Goal: Information Seeking & Learning: Learn about a topic

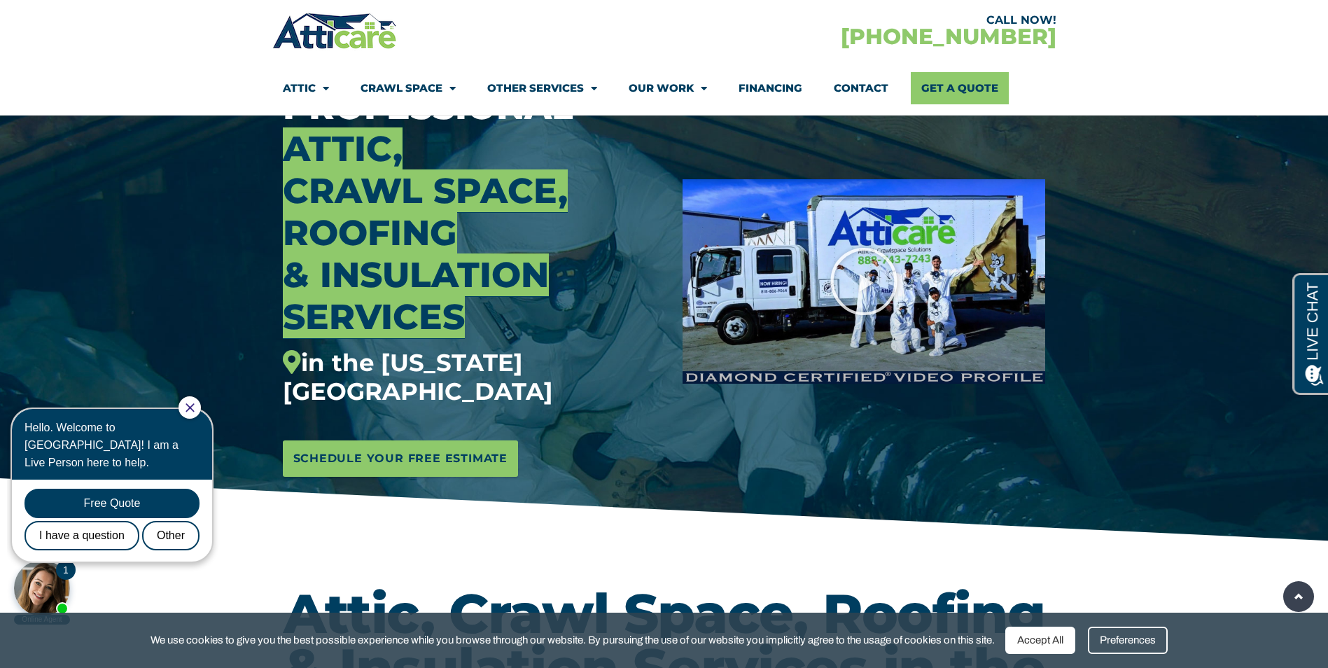
scroll to position [70, 0]
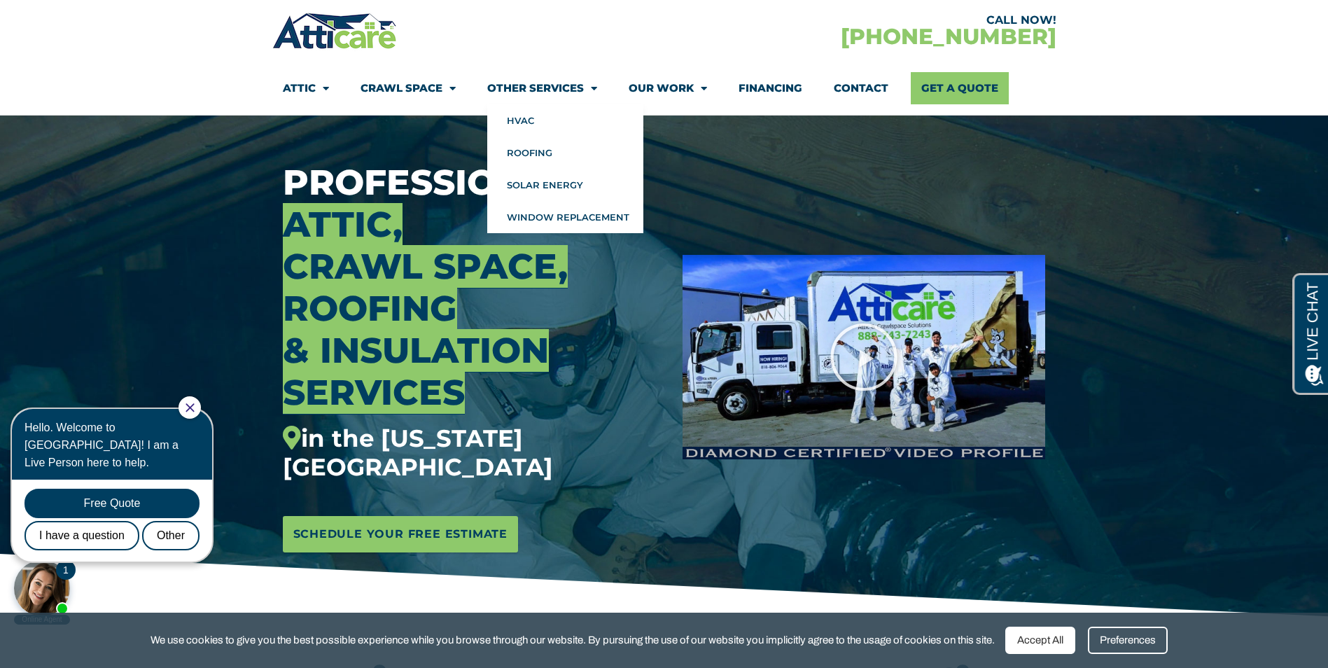
click at [590, 88] on span "Menu" at bounding box center [590, 88] width 13 height 25
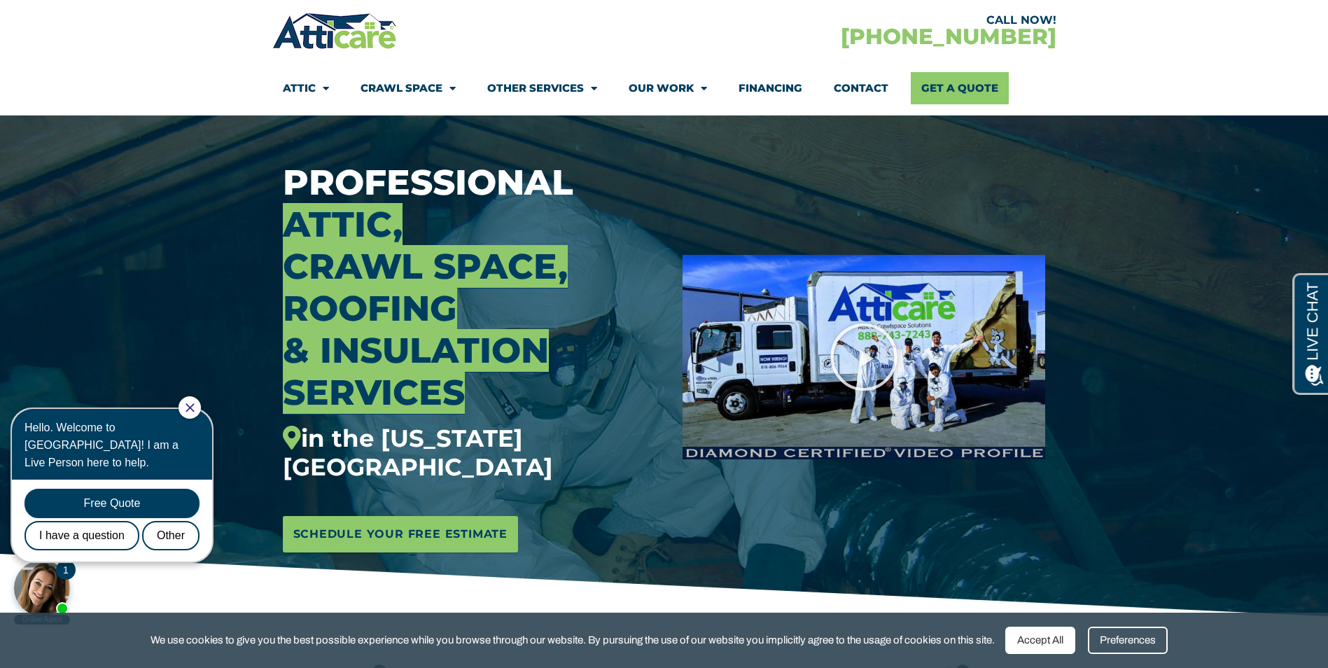
click at [480, 74] on li "Other Services HVAC Roofing Solar Energy Window Replacement" at bounding box center [541, 88] width 141 height 32
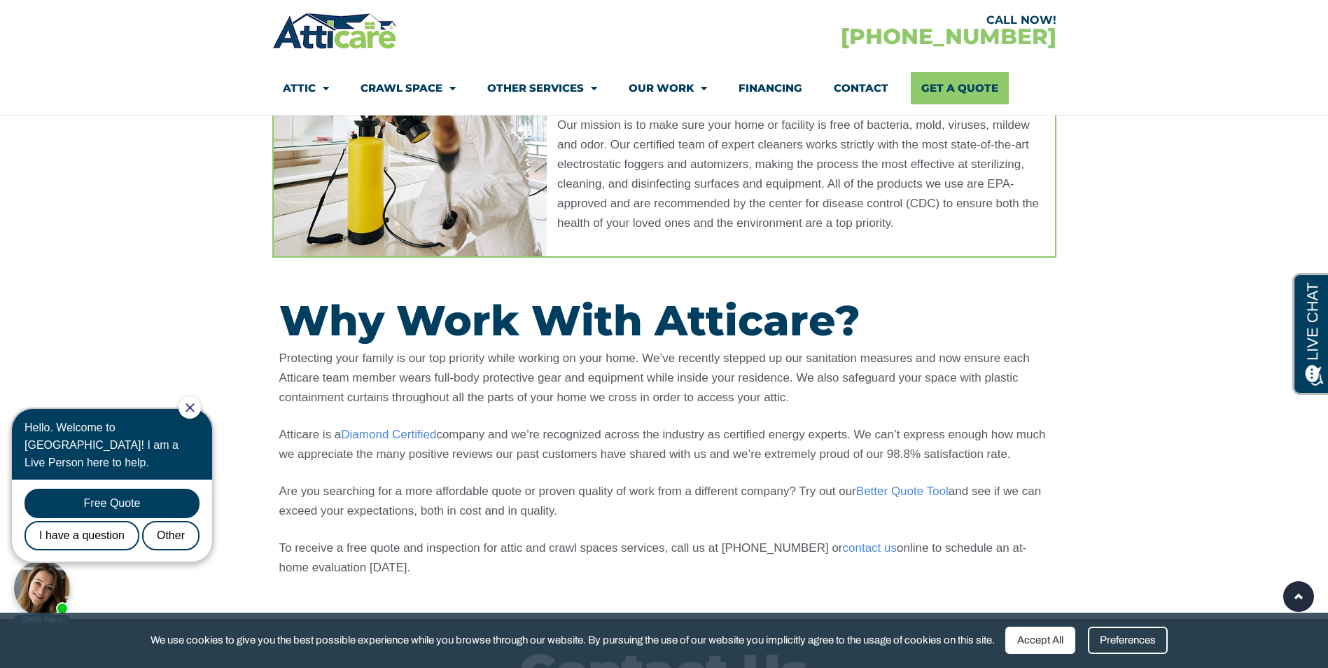
scroll to position [840, 0]
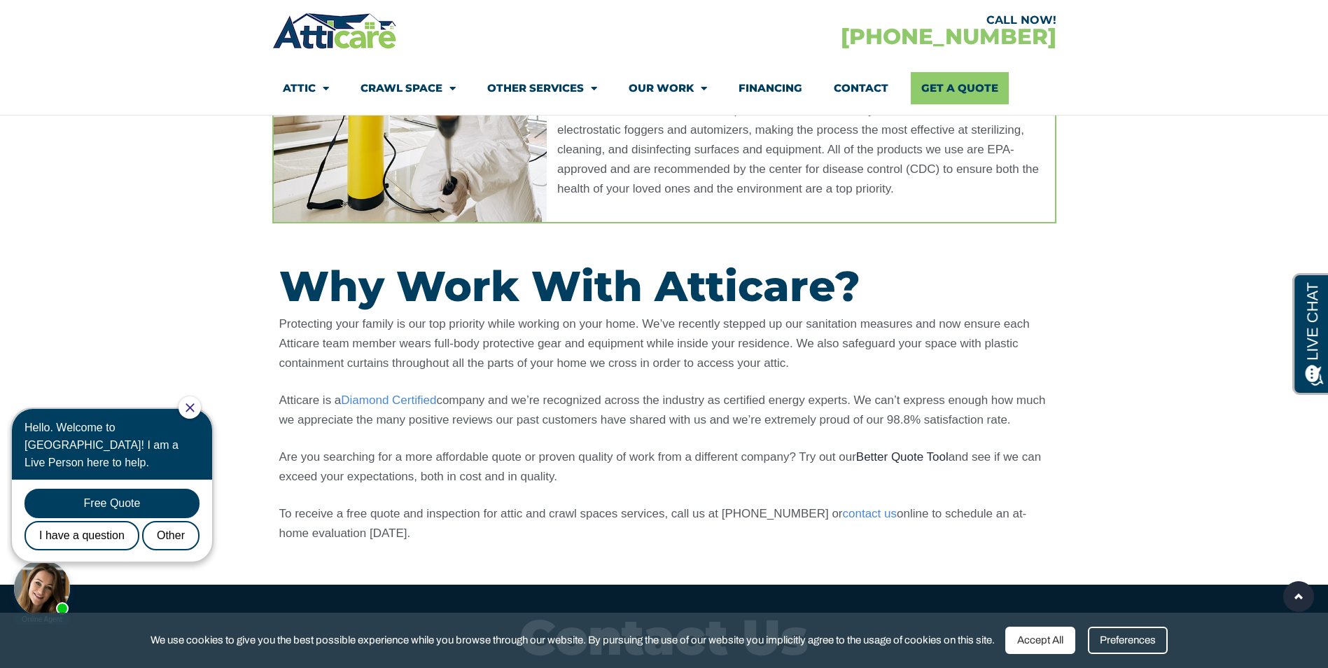
click at [918, 459] on span "Better Quote Tool" at bounding box center [902, 456] width 92 height 13
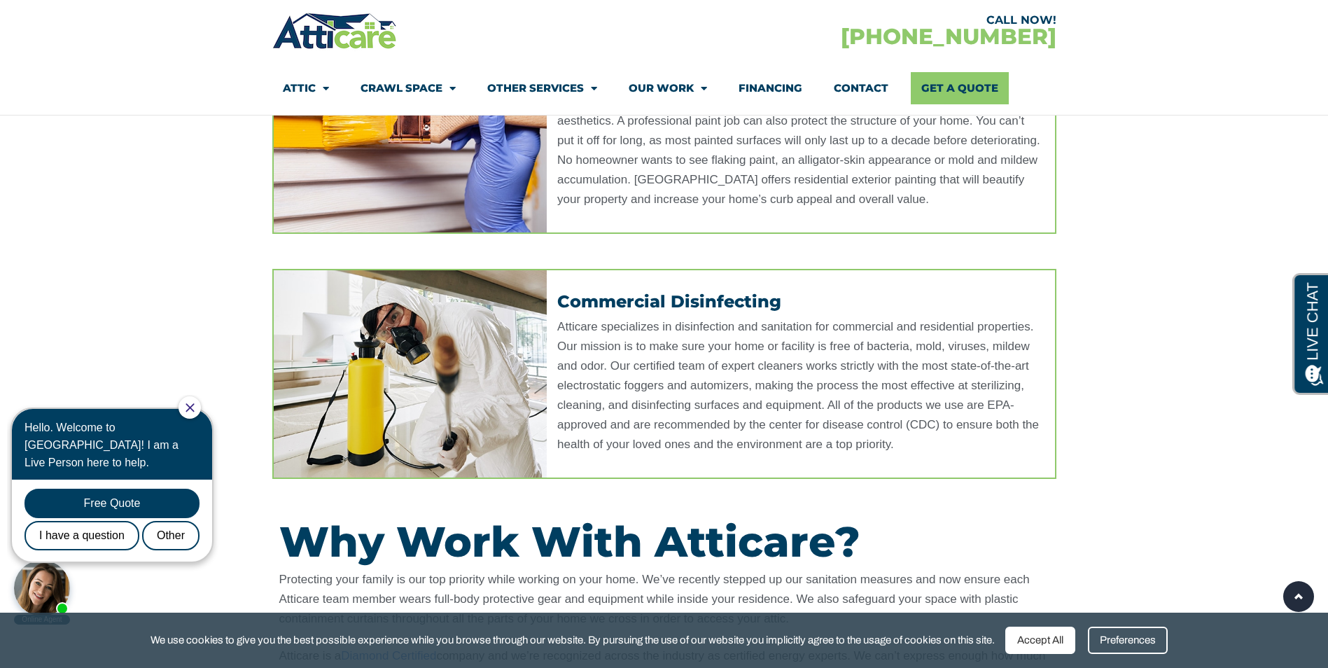
scroll to position [560, 0]
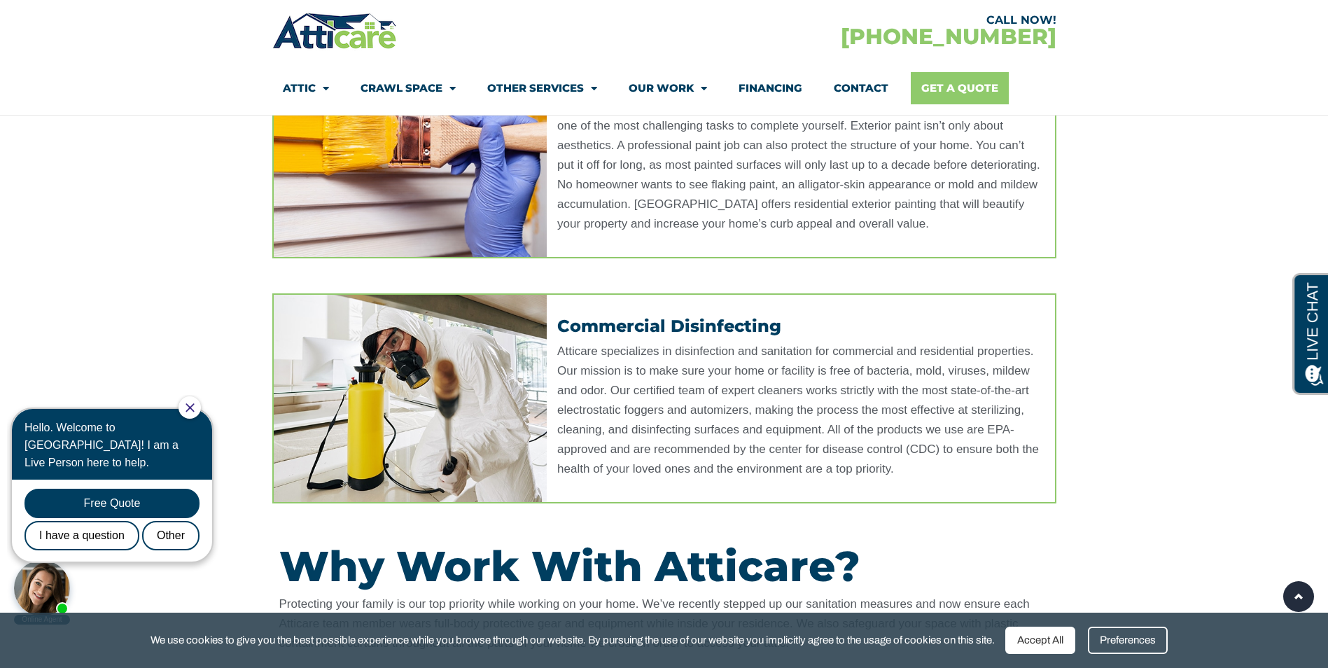
click at [979, 91] on link "Get A Quote" at bounding box center [960, 88] width 98 height 32
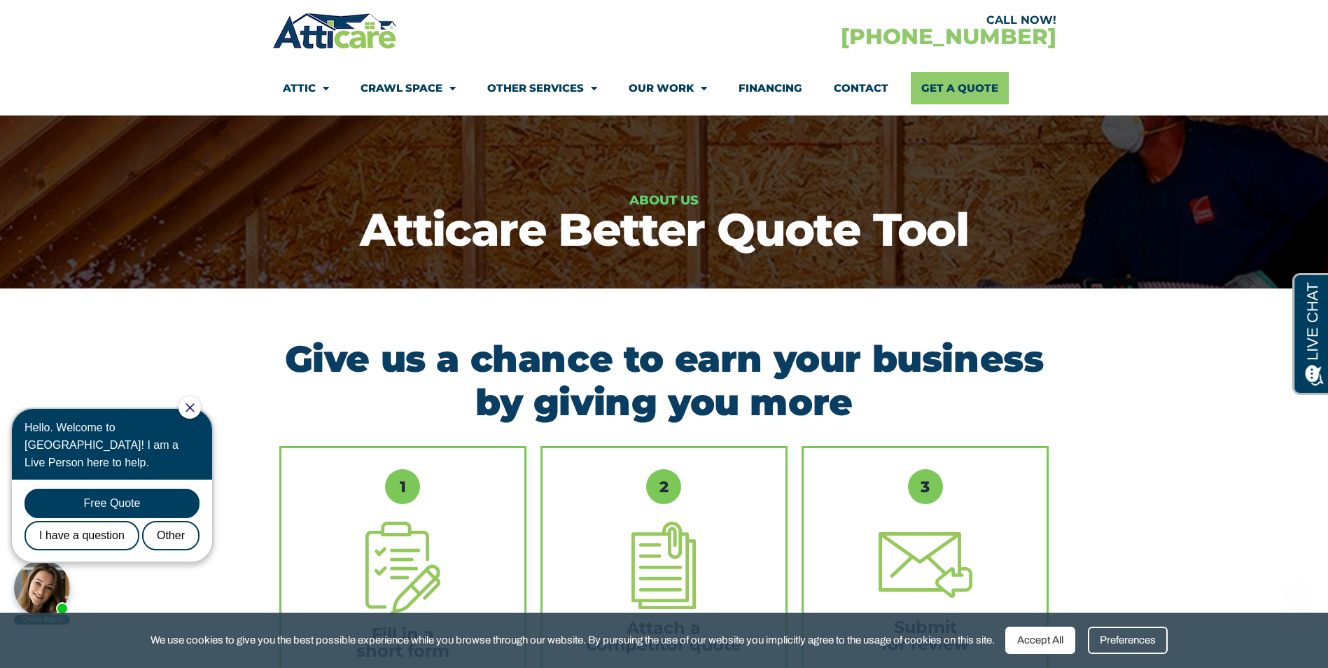
scroll to position [280, 0]
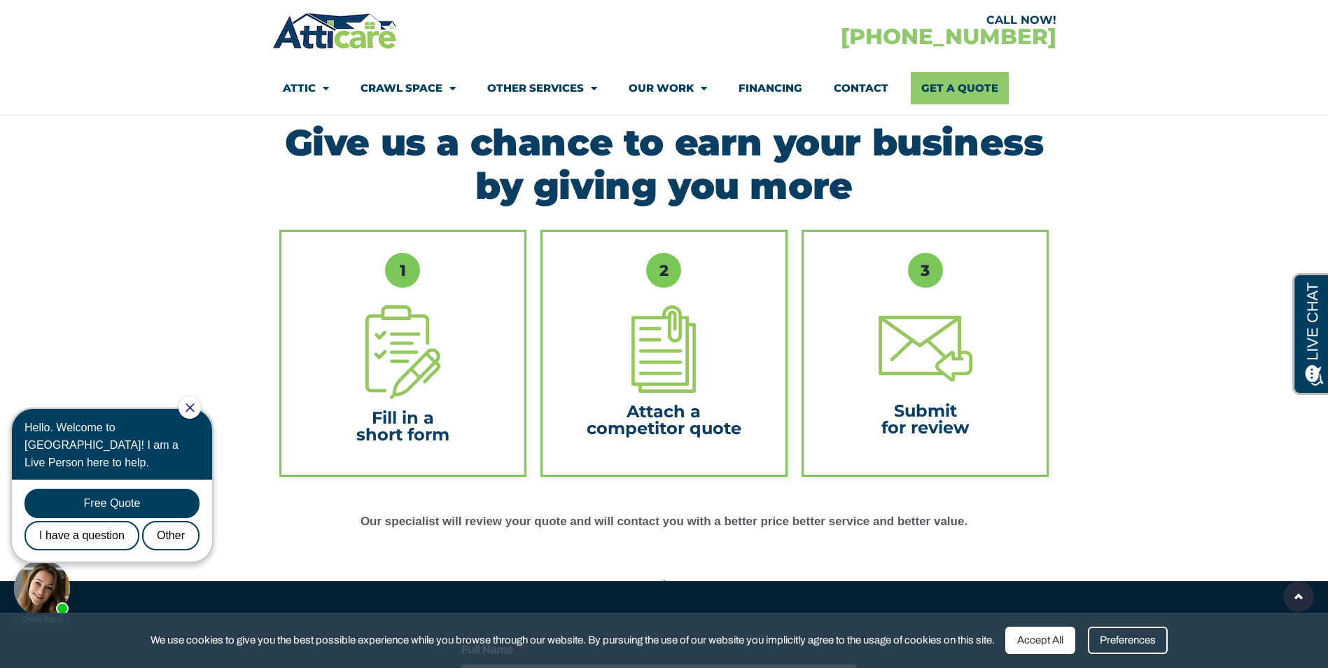
click at [491, 406] on div "Fill in a short form" at bounding box center [403, 426] width 212 height 55
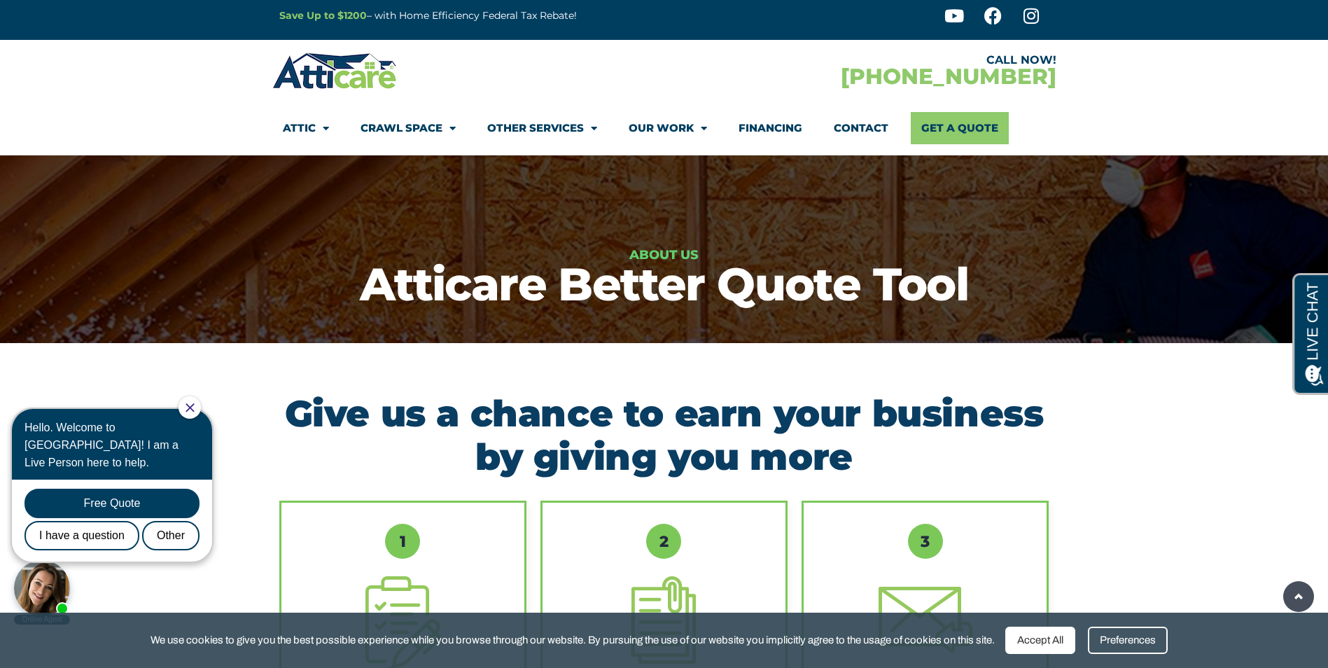
scroll to position [0, 0]
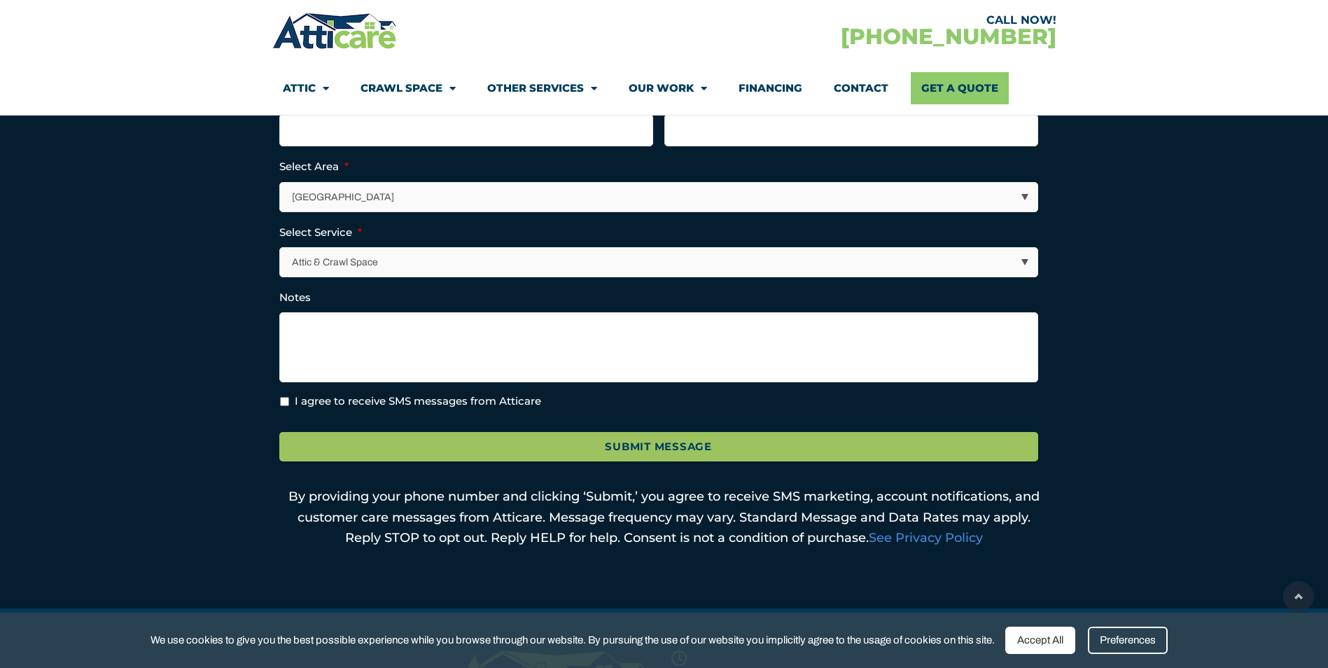
scroll to position [490, 0]
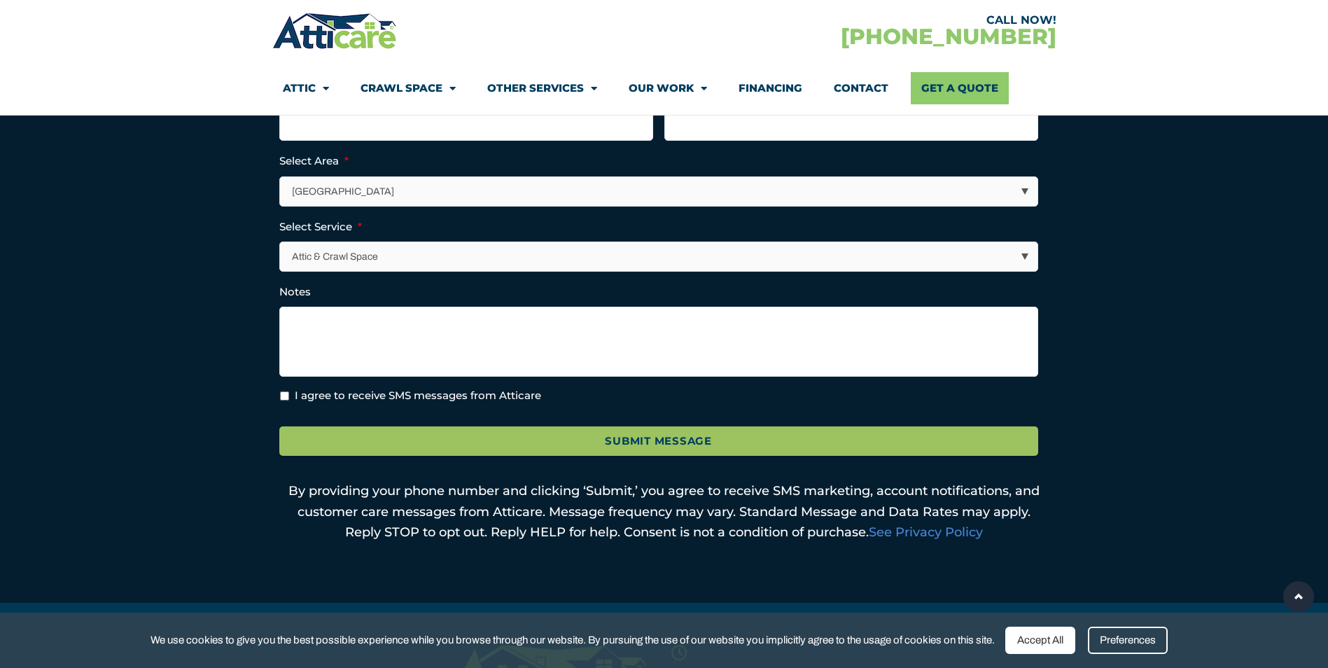
click at [712, 213] on ul "Full Name * Phone * Email * Select Area * Los Angeles Area San Francisco Bay Ar…" at bounding box center [664, 211] width 770 height 386
click at [712, 201] on select "Los Angeles Area San Francisco Bay Area New Jersey / New York Area Other Areas" at bounding box center [660, 191] width 758 height 29
select select "[US_STATE] / [US_STATE][GEOGRAPHIC_DATA]"
click at [281, 177] on select "Los Angeles Area San Francisco Bay Area New Jersey / New York Area Other Areas" at bounding box center [660, 191] width 758 height 29
click at [687, 260] on select "Attic & Crawl Space Insulation Roofing Solar Energy Other Services" at bounding box center [660, 256] width 758 height 29
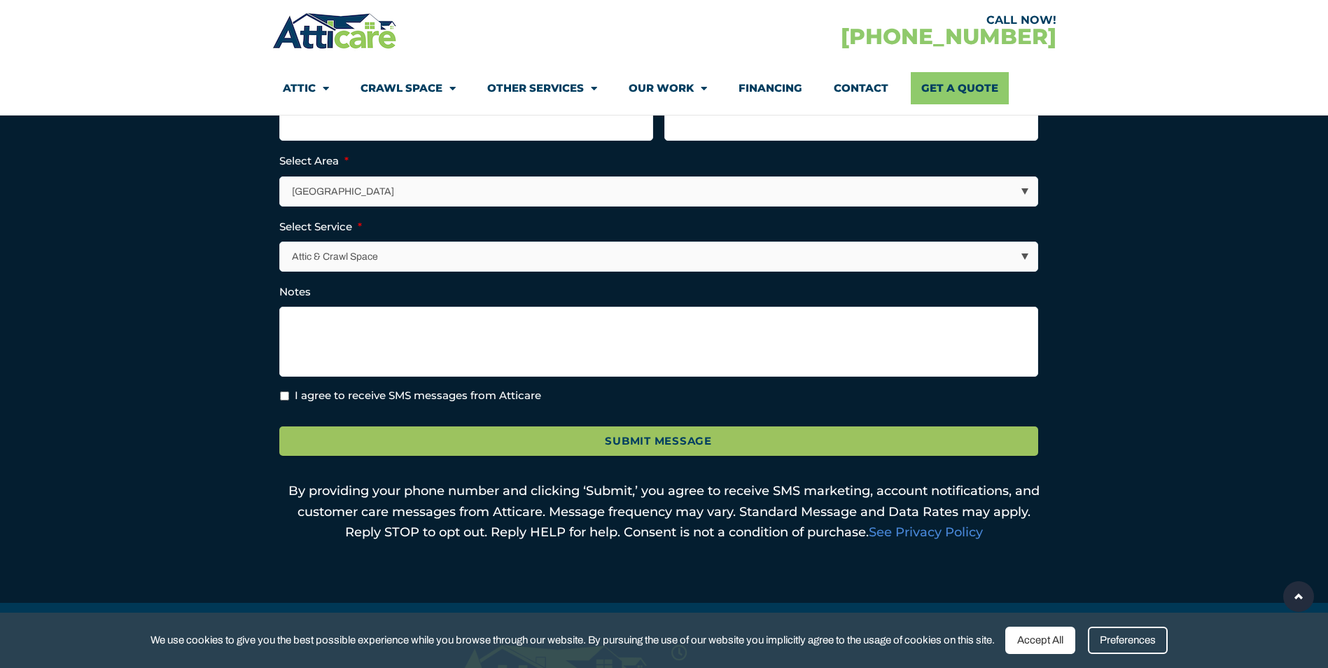
select select "Other Services"
click at [281, 242] on select "Attic & Crawl Space Insulation Roofing Solar Energy Other Services" at bounding box center [660, 256] width 758 height 29
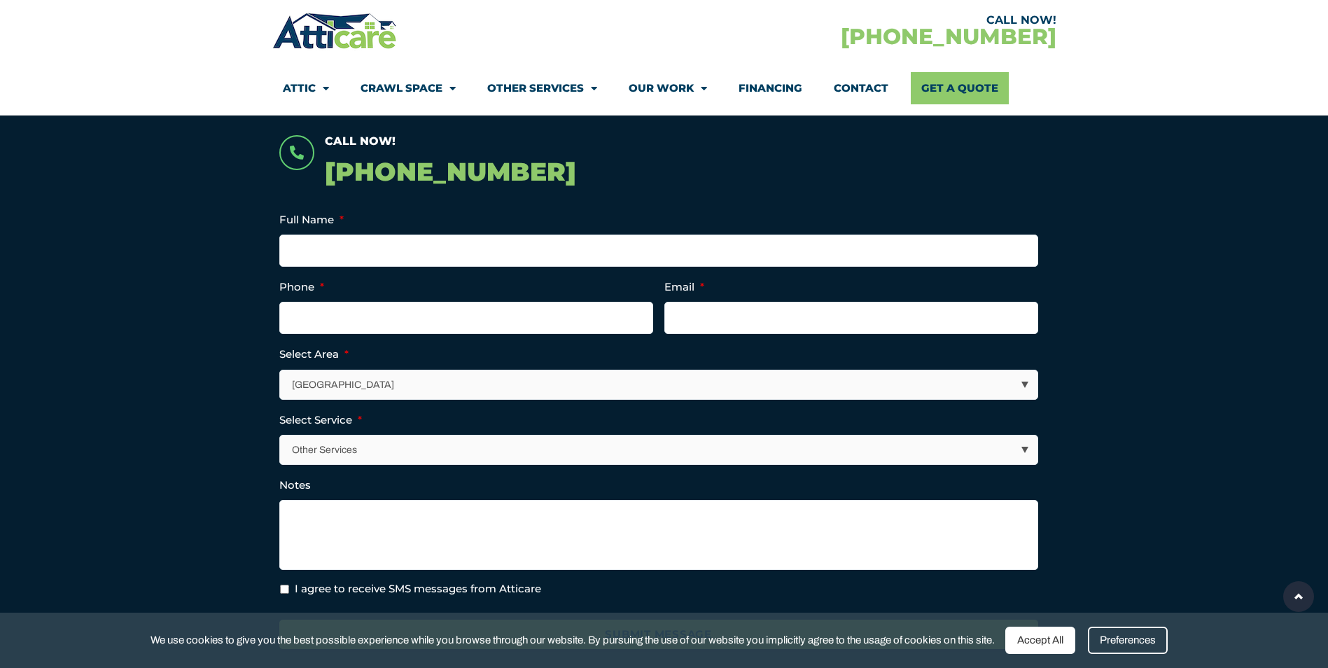
scroll to position [280, 0]
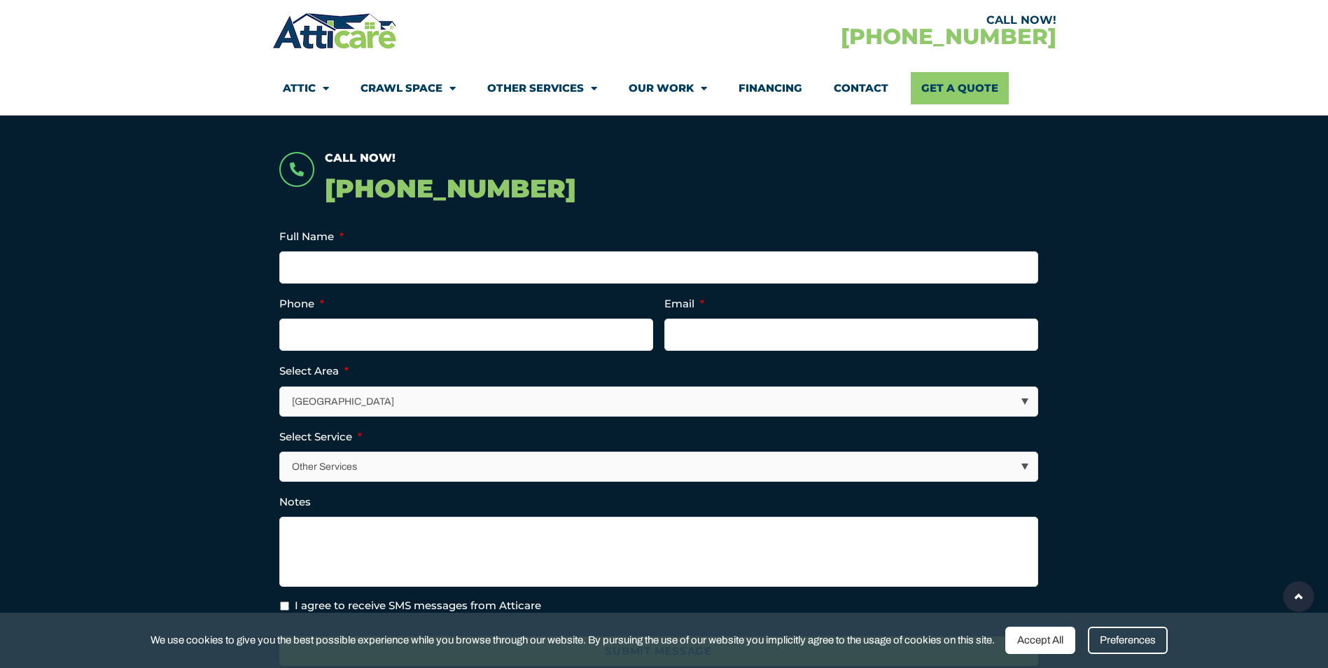
click at [573, 88] on link "Other Services" at bounding box center [542, 88] width 110 height 32
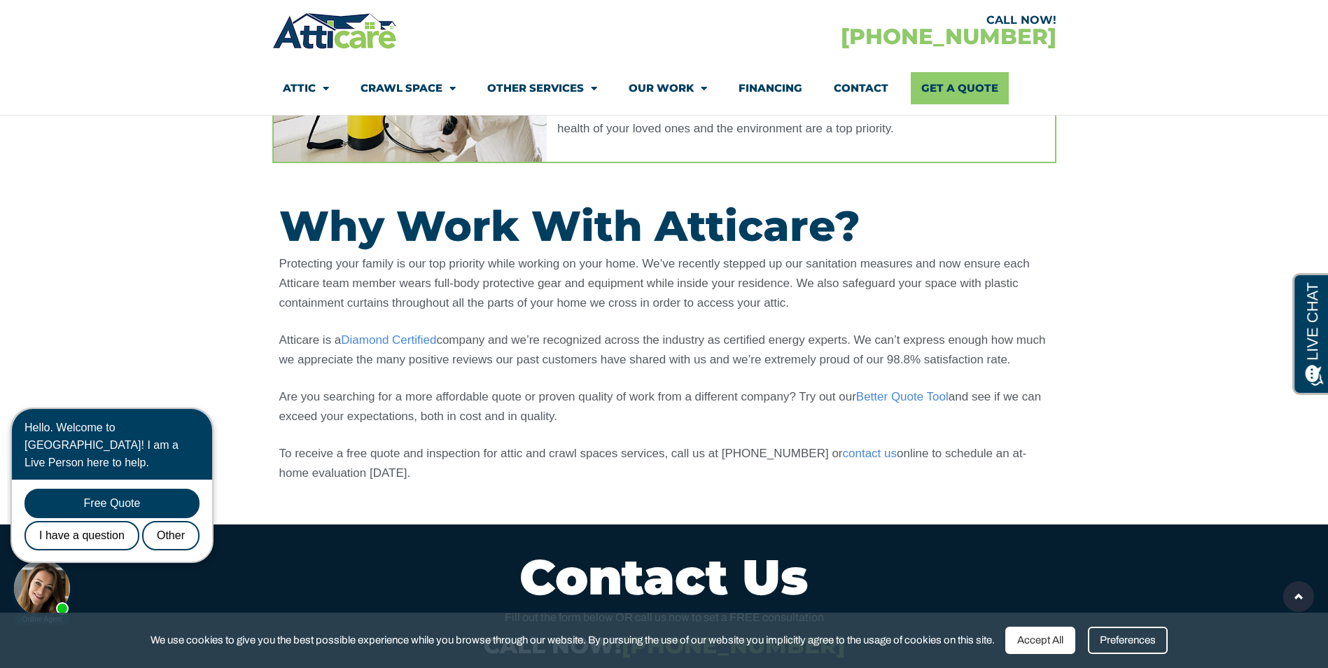
scroll to position [630, 0]
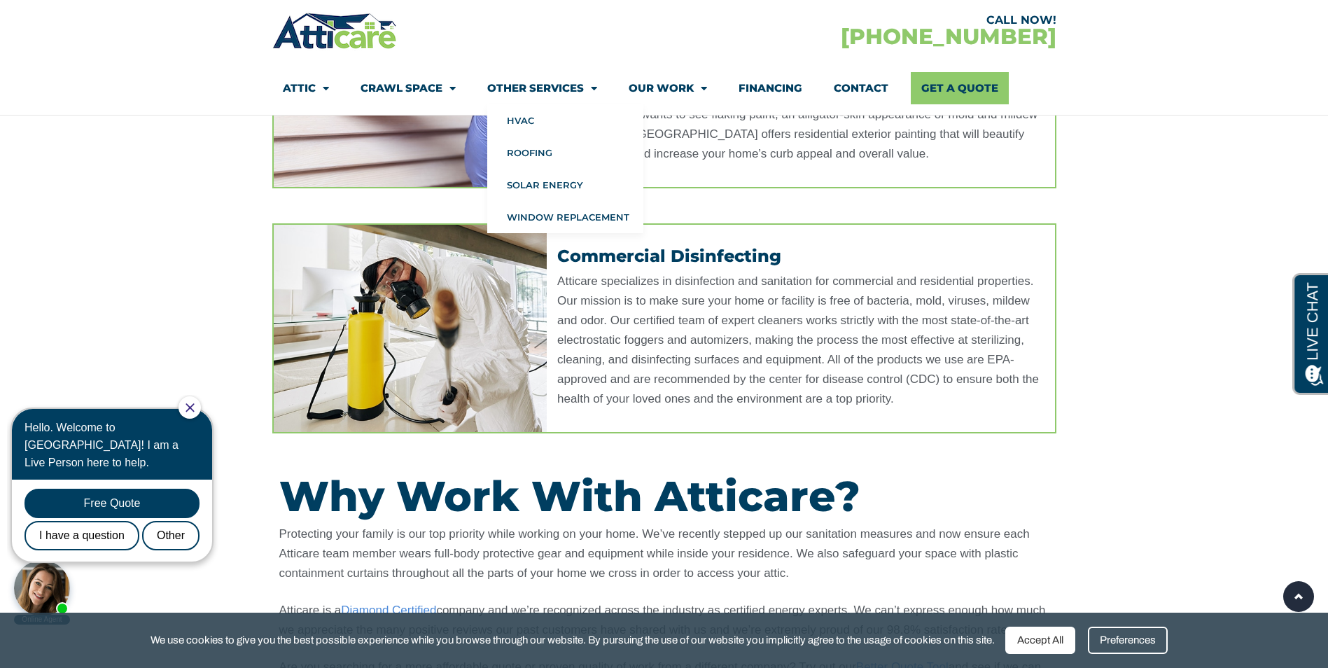
click at [551, 91] on link "Other Services" at bounding box center [542, 88] width 110 height 32
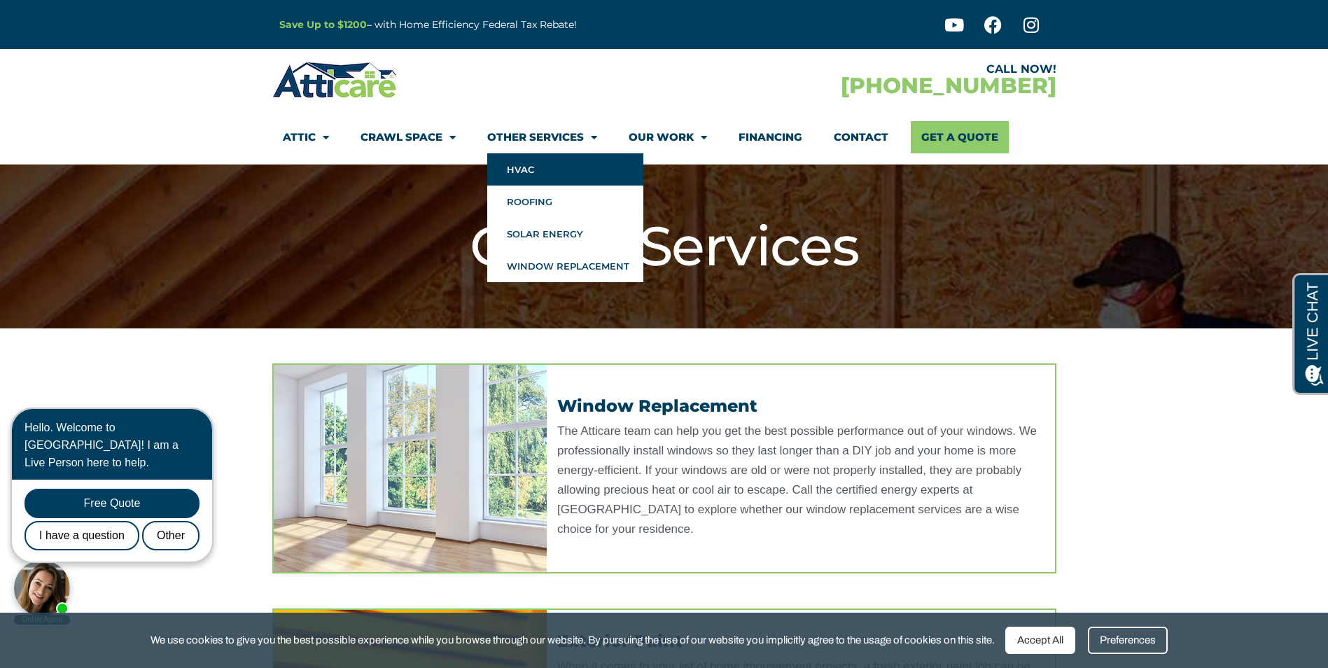
click at [529, 176] on link "HVAC" at bounding box center [565, 169] width 156 height 32
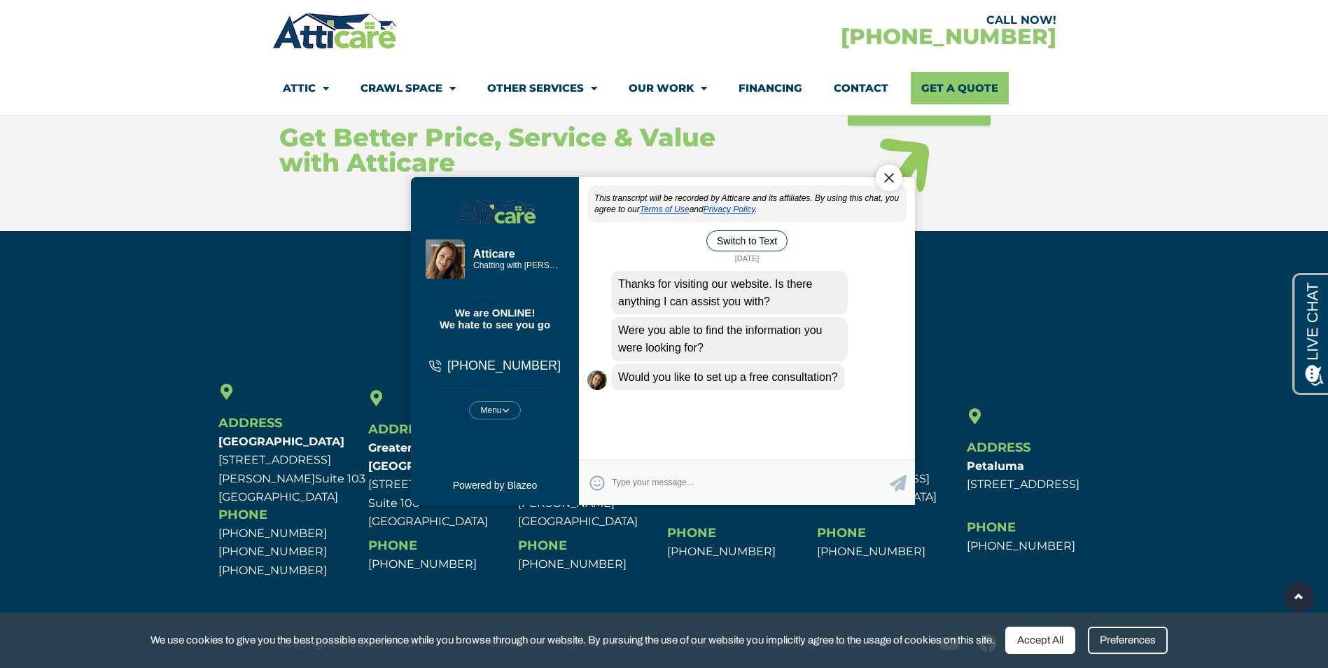
click at [667, 488] on textarea "Type your response and press Return or Send" at bounding box center [750, 482] width 278 height 27
type textarea "yes"
